Goal: Task Accomplishment & Management: Manage account settings

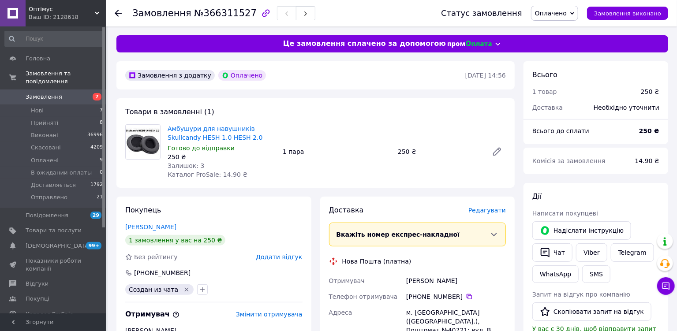
scroll to position [216, 0]
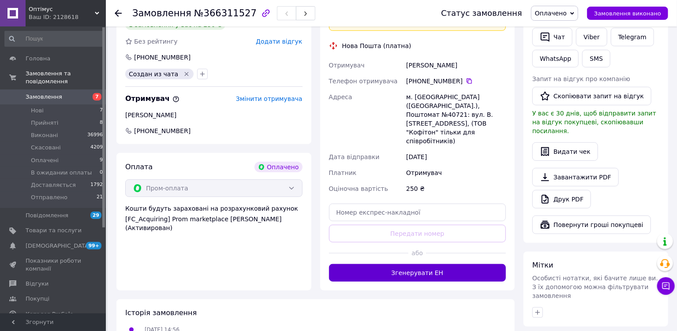
click at [383, 264] on button "Згенерувати ЕН" at bounding box center [417, 273] width 177 height 18
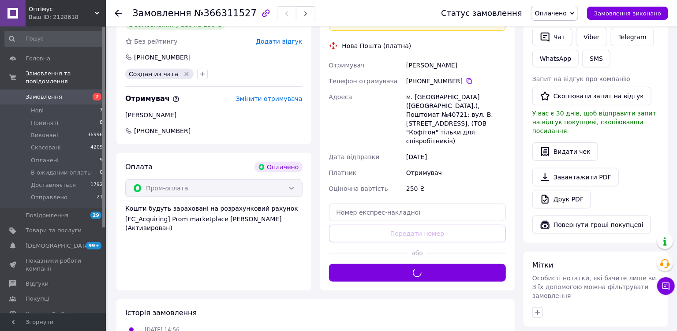
drag, startPoint x: 571, startPoint y: 11, endPoint x: 563, endPoint y: 47, distance: 36.6
click at [567, 11] on span "Оплачено" at bounding box center [551, 13] width 32 height 7
click at [561, 82] on li "Доставляється" at bounding box center [566, 83] width 70 height 13
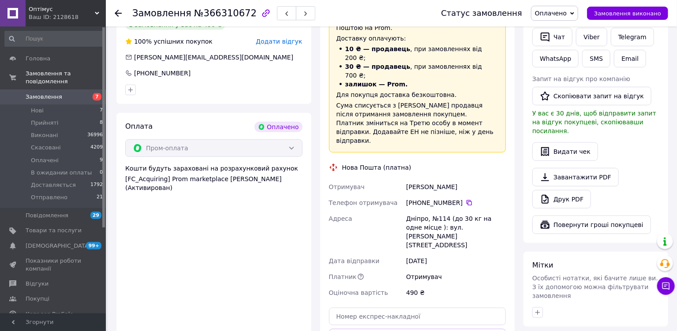
scroll to position [323, 0]
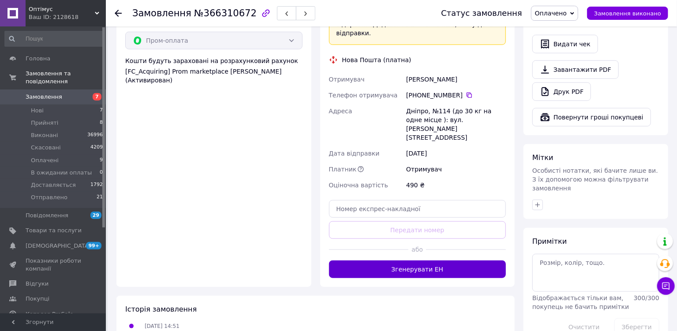
click at [407, 261] on button "Згенерувати ЕН" at bounding box center [417, 270] width 177 height 18
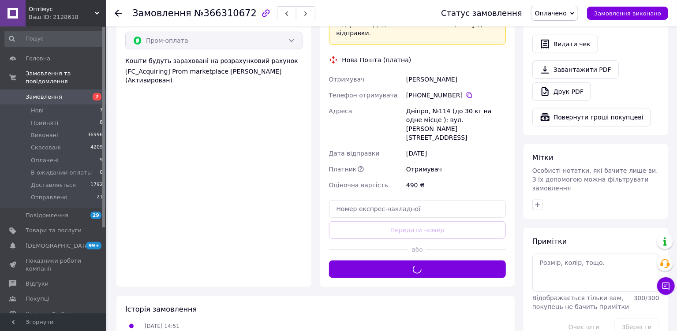
click at [567, 13] on span "Оплачено" at bounding box center [551, 13] width 32 height 7
click at [571, 83] on li "Доставляється" at bounding box center [566, 83] width 70 height 13
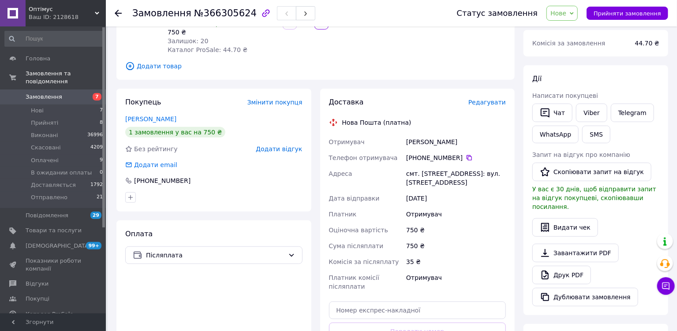
scroll to position [216, 0]
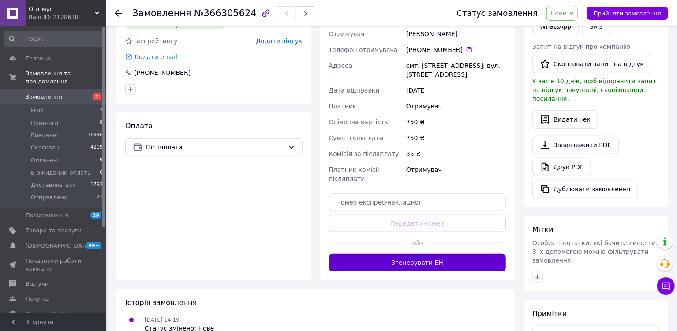
click at [409, 263] on button "Згенерувати ЕН" at bounding box center [417, 263] width 177 height 18
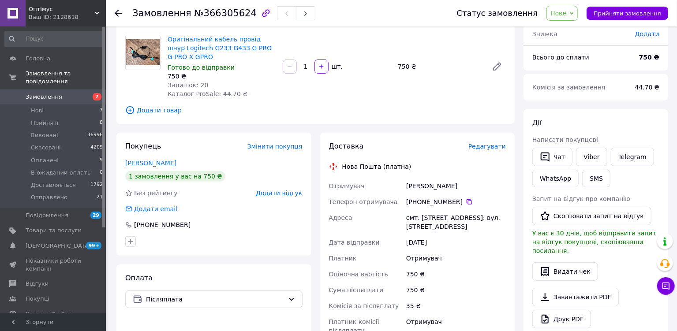
scroll to position [0, 0]
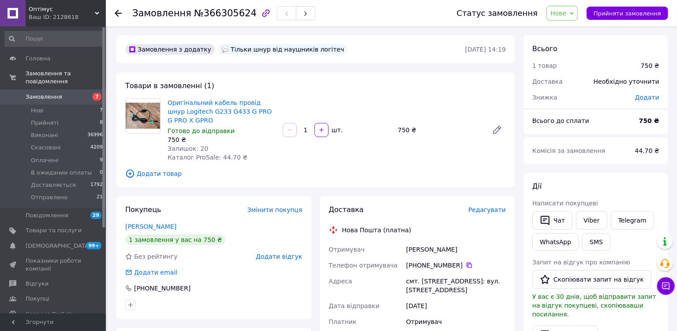
click at [578, 11] on span "Нове" at bounding box center [561, 13] width 31 height 15
click at [562, 97] on li "Доставляється" at bounding box center [582, 96] width 70 height 13
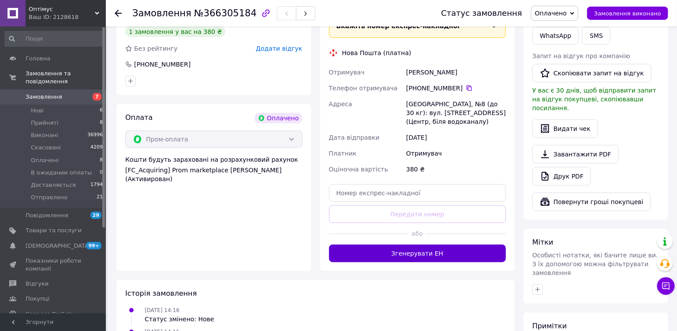
scroll to position [216, 0]
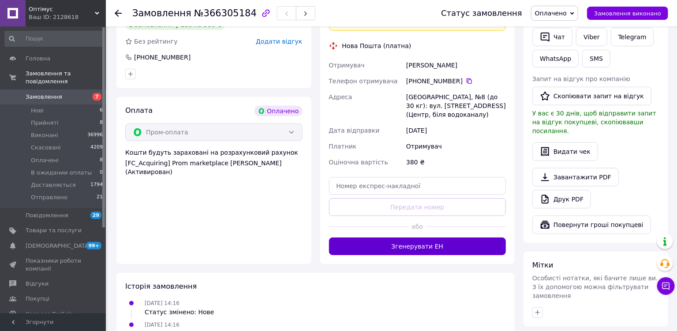
click at [419, 240] on button "Згенерувати ЕН" at bounding box center [417, 247] width 177 height 18
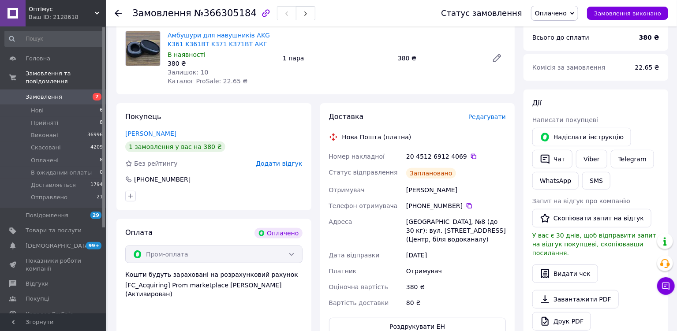
scroll to position [0, 0]
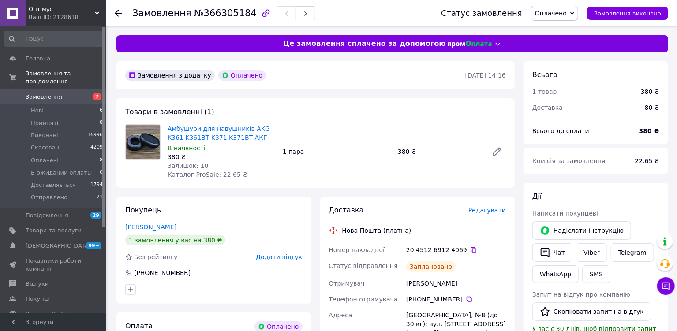
click at [566, 18] on span "Оплачено" at bounding box center [554, 13] width 47 height 15
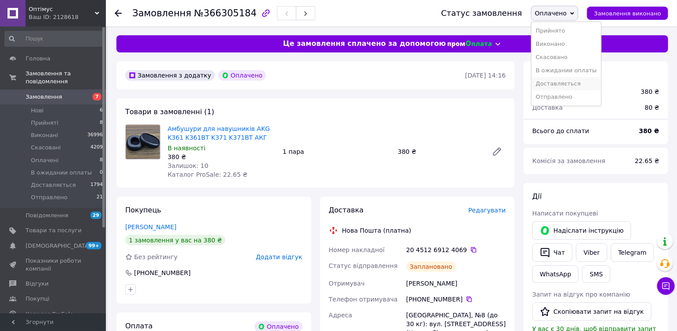
click at [575, 84] on li "Доставляється" at bounding box center [566, 83] width 70 height 13
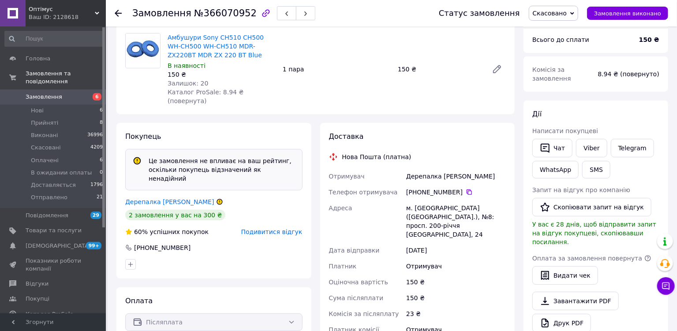
scroll to position [108, 0]
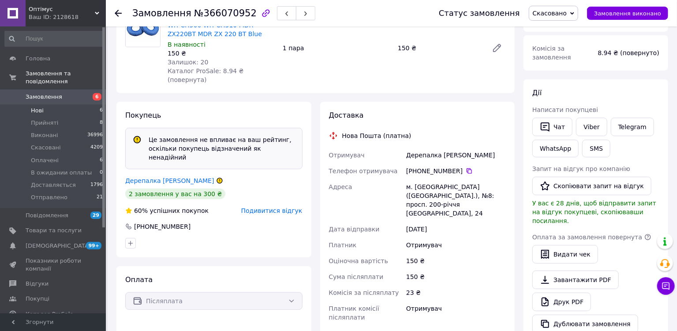
click at [37, 107] on span "Нові" at bounding box center [37, 111] width 13 height 8
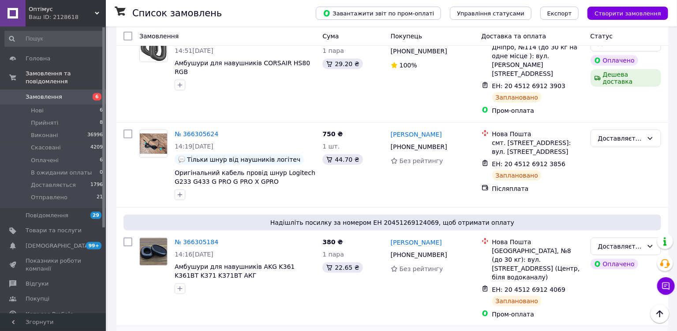
scroll to position [323, 0]
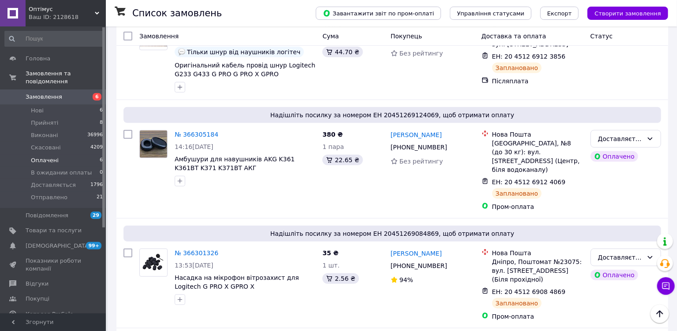
click at [36, 157] on span "Оплачені" at bounding box center [45, 161] width 28 height 8
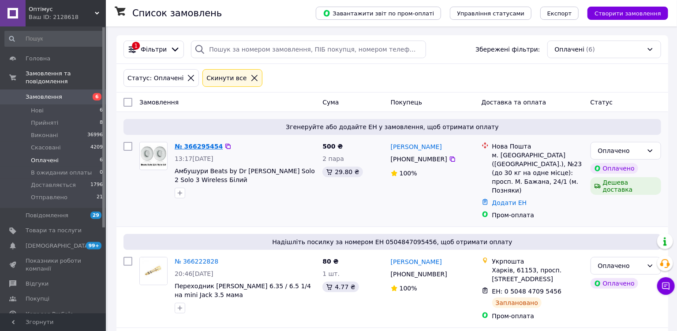
click at [209, 147] on link "№ 366295454" at bounding box center [199, 146] width 48 height 7
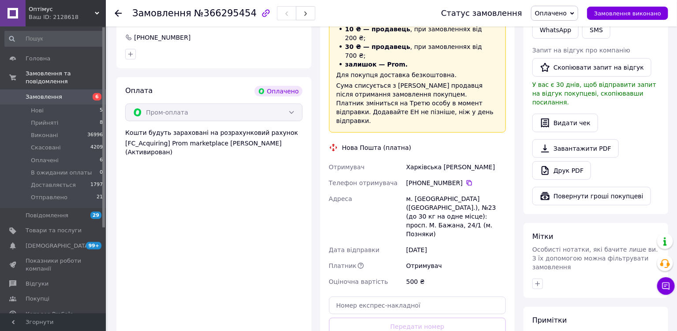
scroll to position [323, 0]
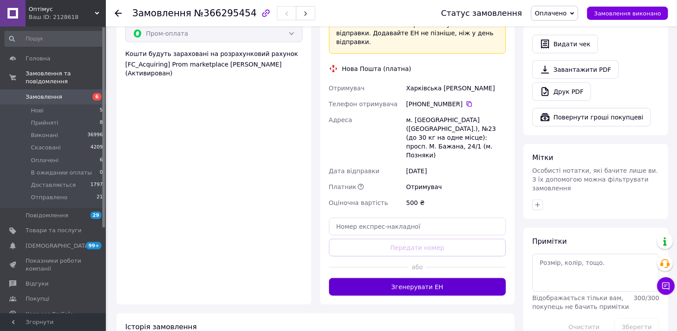
click at [426, 278] on button "Згенерувати ЕН" at bounding box center [417, 287] width 177 height 18
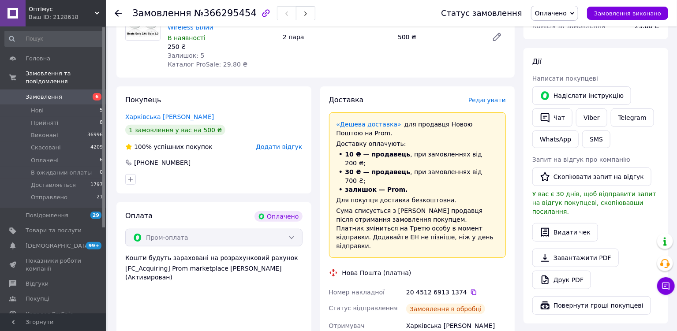
scroll to position [108, 0]
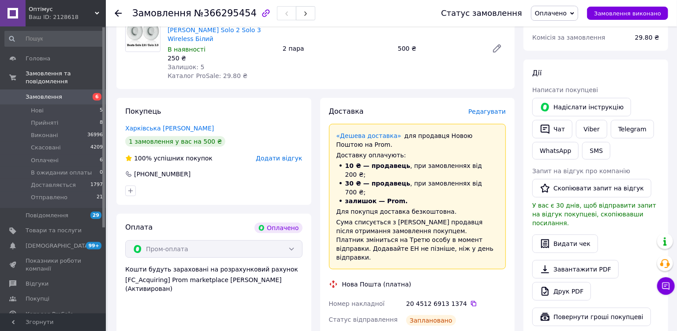
click at [567, 11] on span "Оплачено" at bounding box center [551, 13] width 32 height 7
click at [572, 85] on li "Доставляється" at bounding box center [566, 83] width 70 height 13
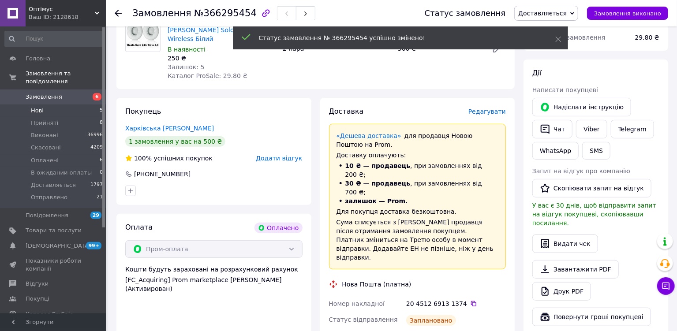
click at [36, 107] on span "Нові" at bounding box center [37, 111] width 13 height 8
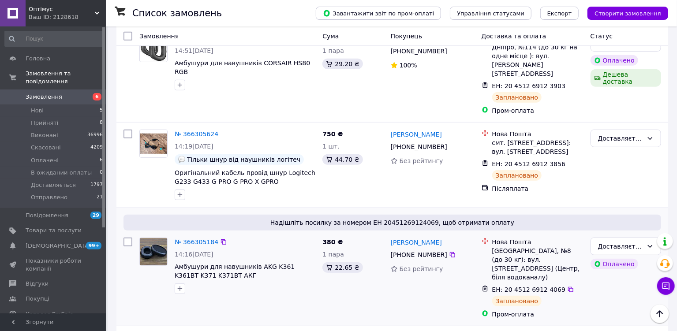
scroll to position [431, 0]
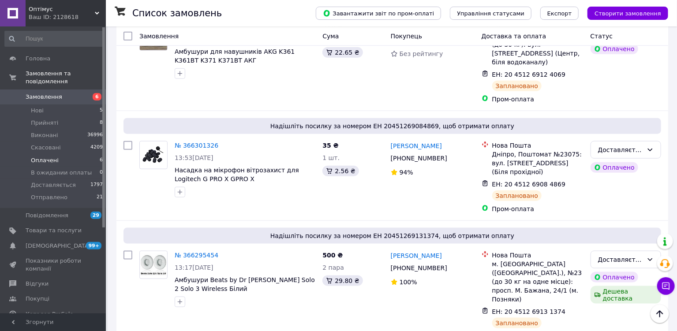
click at [38, 157] on span "Оплачені" at bounding box center [45, 161] width 28 height 8
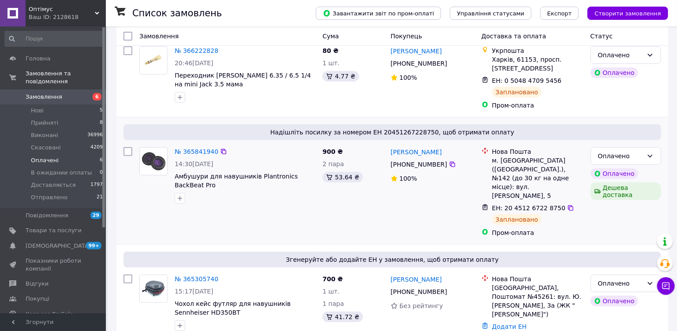
scroll to position [216, 0]
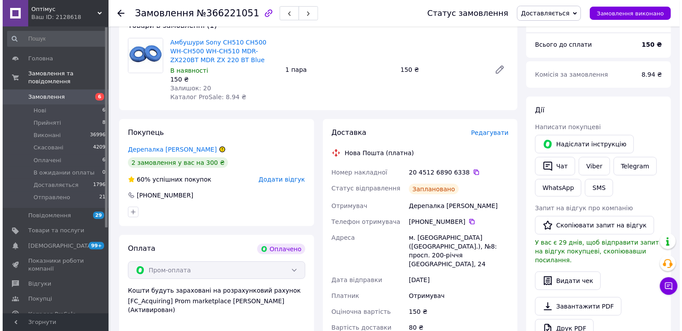
scroll to position [108, 0]
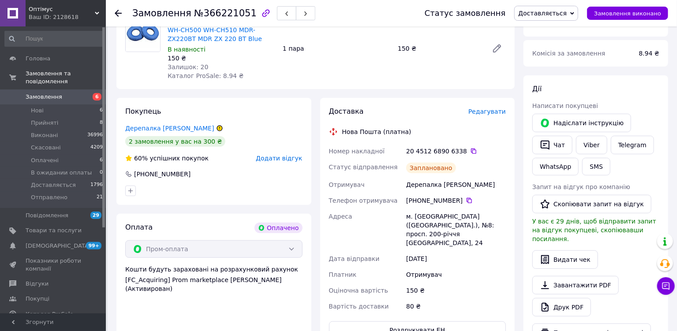
click at [278, 157] on span "Додати відгук" at bounding box center [279, 158] width 46 height 7
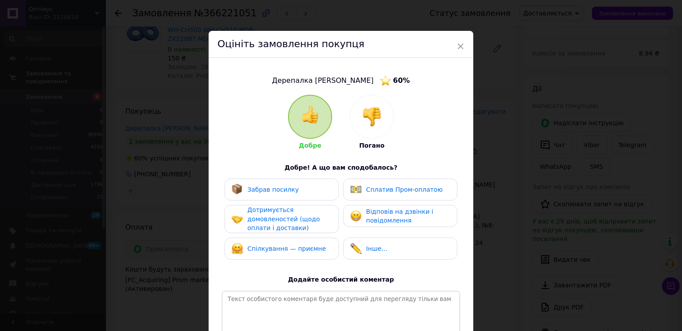
drag, startPoint x: 362, startPoint y: 110, endPoint x: 375, endPoint y: 162, distance: 54.0
click at [364, 110] on img at bounding box center [371, 116] width 19 height 19
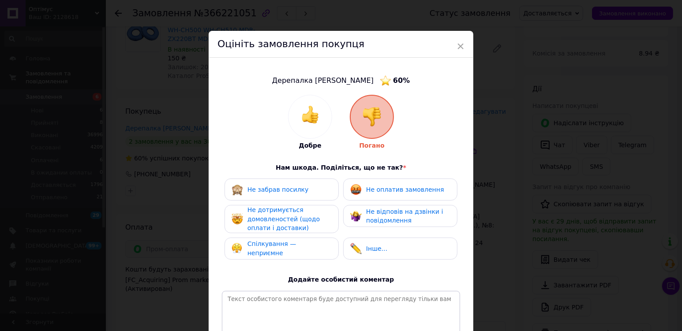
click at [386, 202] on div "Не забрав посилку Не оплатив замовлення Не дотримується домовленостей (щодо опл…" at bounding box center [341, 222] width 238 height 86
click at [390, 192] on span "Не оплатив замовлення" at bounding box center [405, 189] width 78 height 7
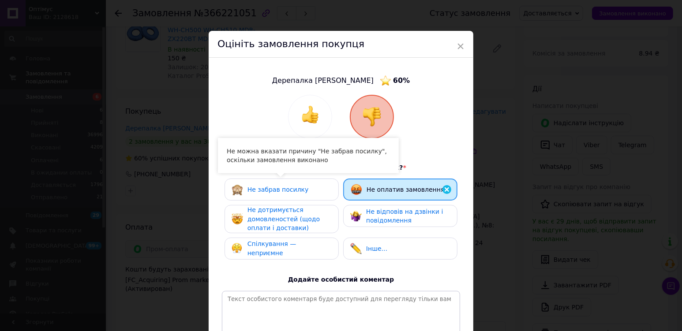
click at [302, 194] on div "Не забрав посилку" at bounding box center [282, 189] width 100 height 11
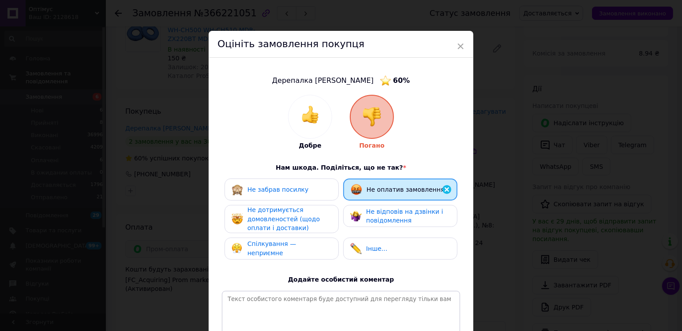
click at [286, 206] on span "Не дотримується домовленостей (щодо оплати і доставки)" at bounding box center [283, 218] width 72 height 25
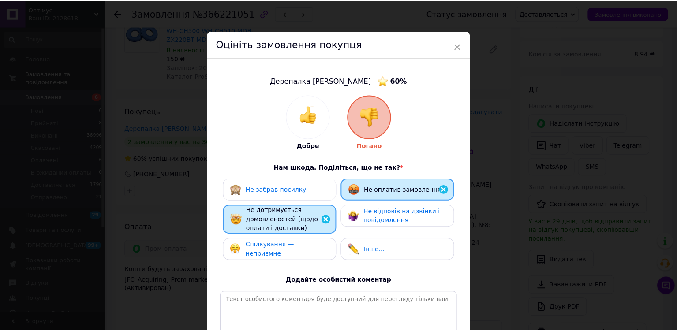
scroll to position [107, 0]
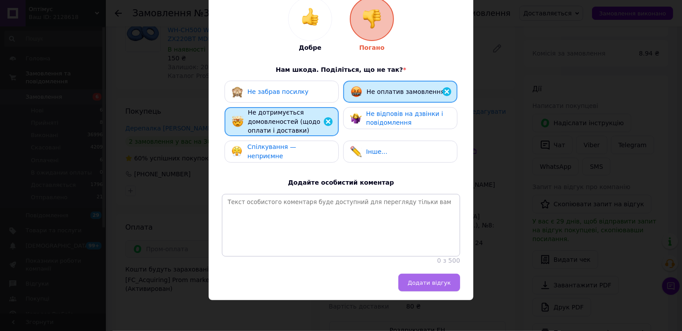
click at [429, 283] on span "Додати відгук" at bounding box center [428, 283] width 43 height 7
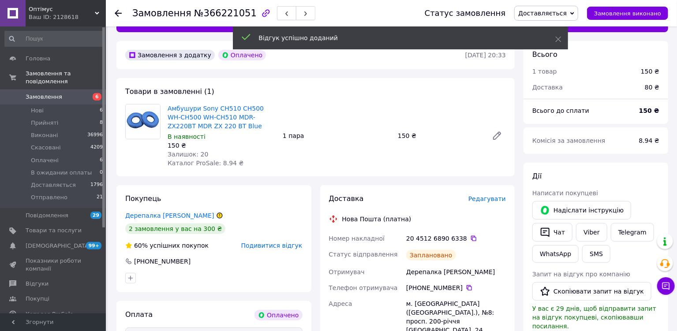
scroll to position [0, 0]
